Goal: Transaction & Acquisition: Purchase product/service

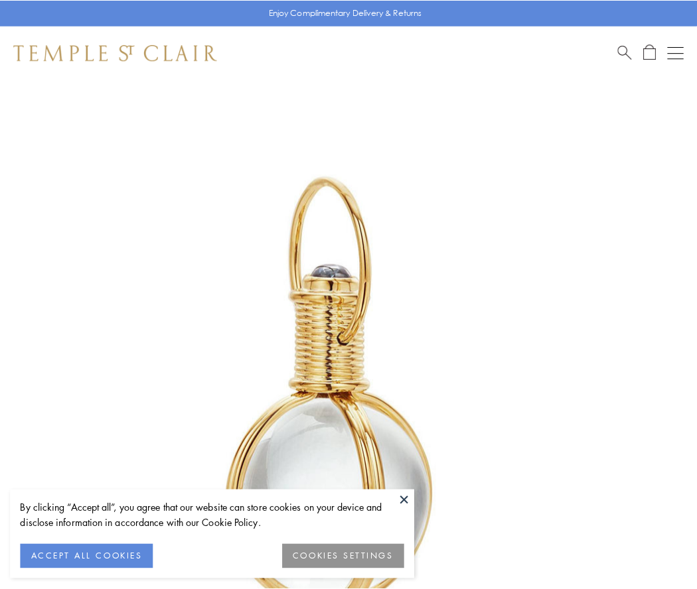
scroll to position [347, 0]
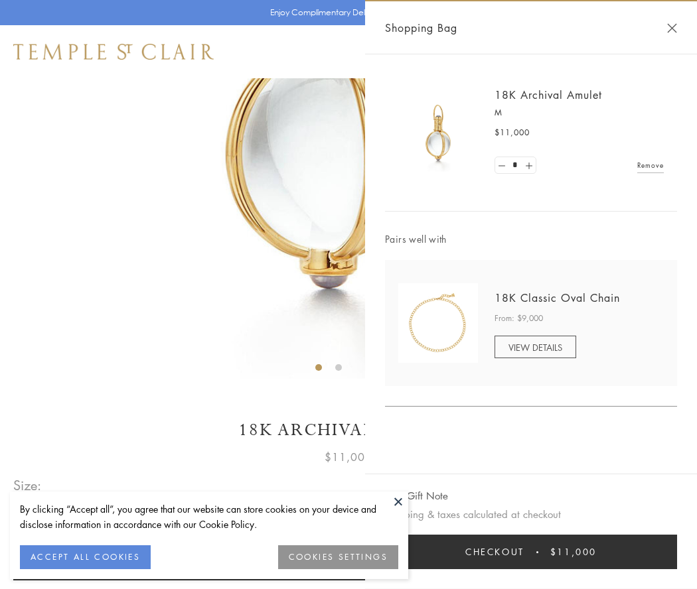
click at [531, 552] on button "Checkout $11,000" at bounding box center [531, 552] width 292 height 35
